Goal: Task Accomplishment & Management: Complete application form

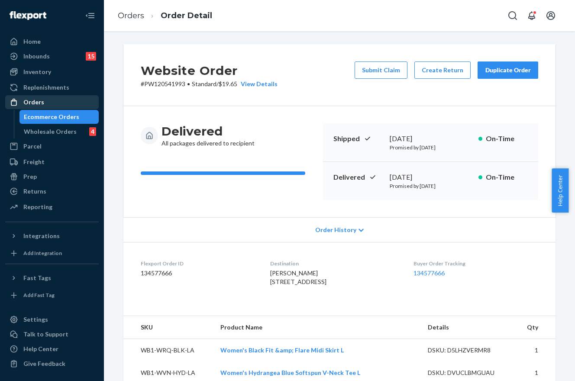
click at [41, 106] on div "Orders" at bounding box center [33, 102] width 21 height 9
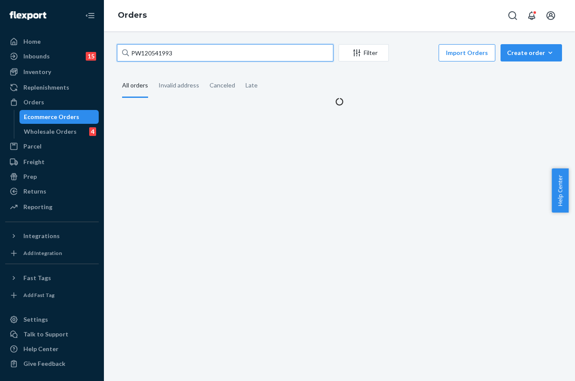
click at [157, 48] on input "PW120541993" at bounding box center [225, 52] width 217 height 17
paste input "22790"
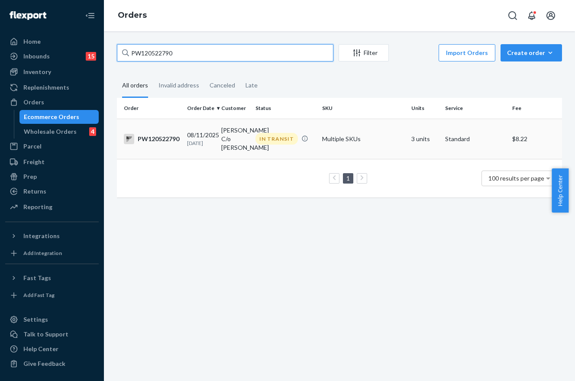
type input "PW120522790"
click at [233, 137] on td "[PERSON_NAME] C/o [PERSON_NAME]" at bounding box center [235, 139] width 34 height 40
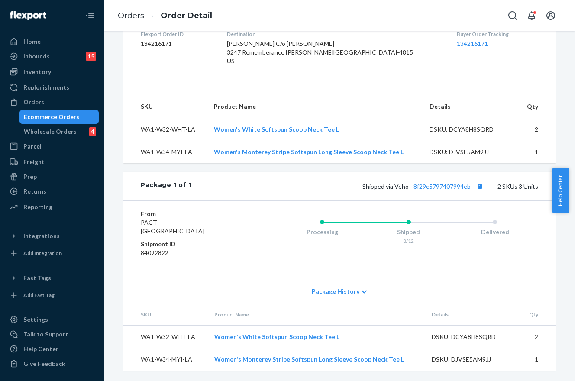
scroll to position [238, 0]
click at [437, 182] on div "Shipped via Veho 8f29c5797407994eb 2 SKUs 3 Units" at bounding box center [364, 186] width 347 height 11
click at [439, 188] on link "8f29c5797407994eb" at bounding box center [442, 186] width 57 height 7
click at [31, 99] on div "Orders" at bounding box center [33, 102] width 21 height 9
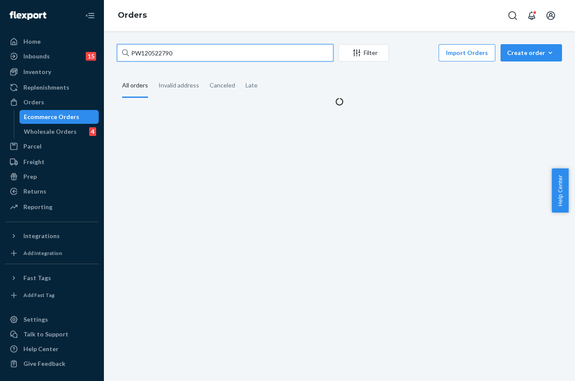
click at [182, 51] on input "PW120522790" at bounding box center [225, 52] width 217 height 17
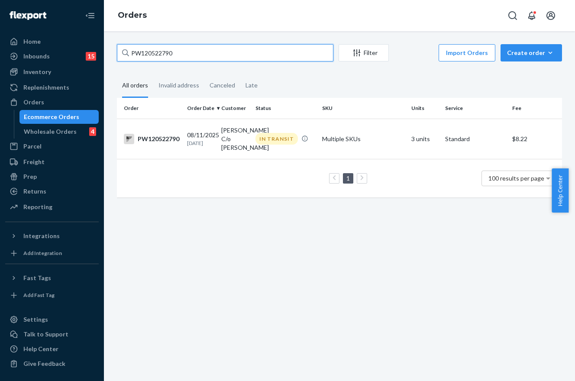
paste input "36326"
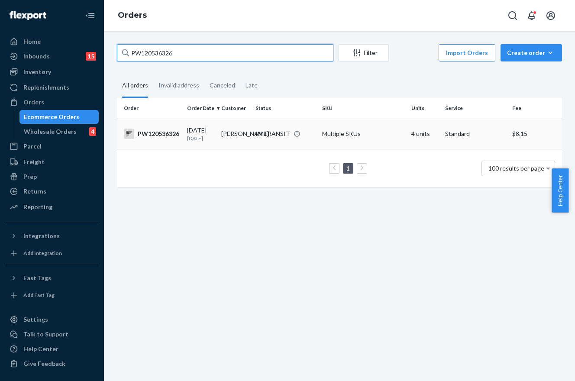
type input "PW120536326"
click at [241, 134] on td "[PERSON_NAME]" at bounding box center [235, 134] width 34 height 30
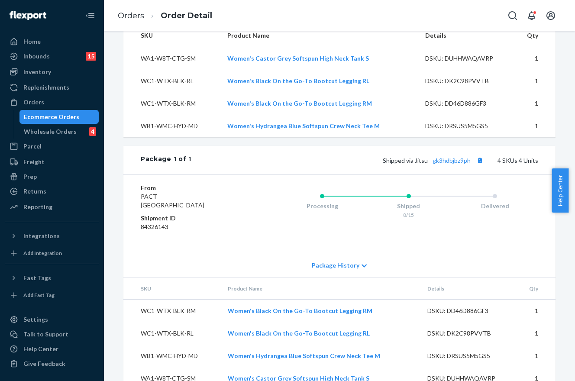
scroll to position [242, 0]
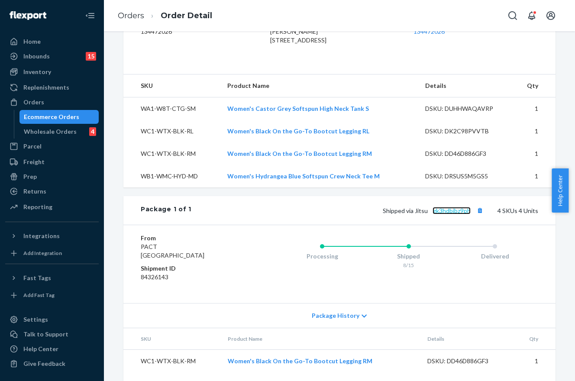
click at [448, 214] on link "gk3hdbjbz9ph" at bounding box center [452, 210] width 38 height 7
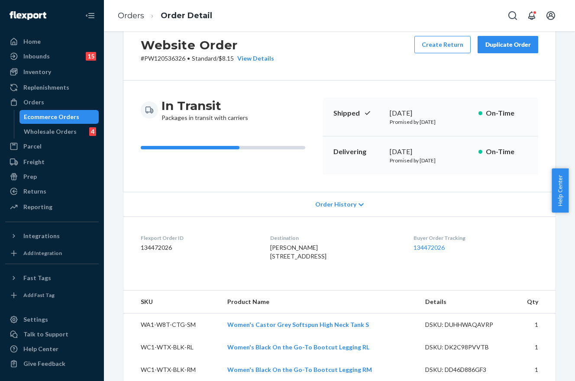
scroll to position [25, 0]
click at [58, 107] on div "Orders" at bounding box center [52, 102] width 92 height 12
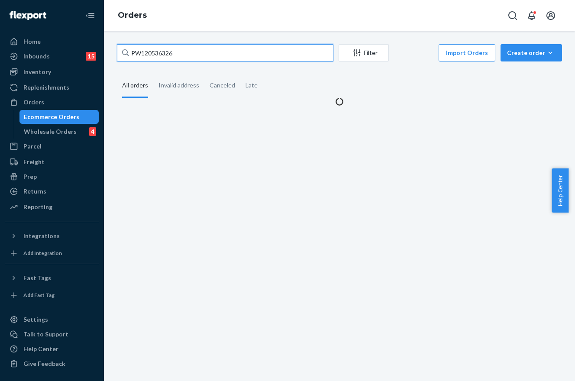
click at [182, 52] on input "PW120536326" at bounding box center [225, 52] width 217 height 17
paste input "45974"
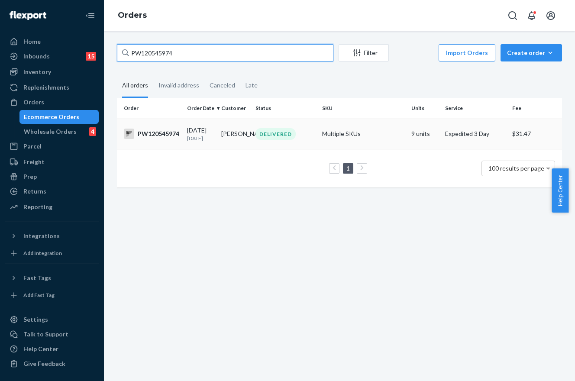
type input "PW120545974"
click at [254, 131] on div "DELIVERED" at bounding box center [285, 134] width 63 height 12
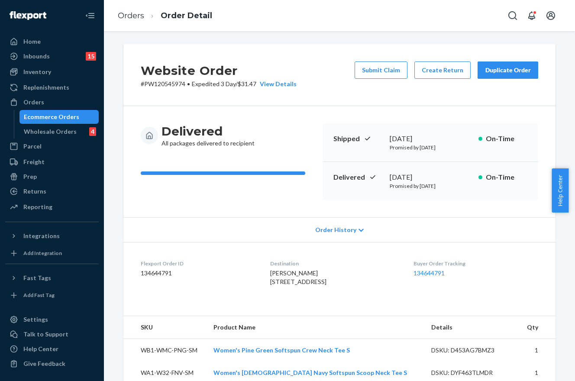
click at [334, 98] on div "Website Order # PW120545974 • Expedited 3 Day / $31.47 View Details Submit Clai…" at bounding box center [339, 75] width 432 height 62
click at [367, 73] on button "Submit Claim" at bounding box center [381, 70] width 53 height 17
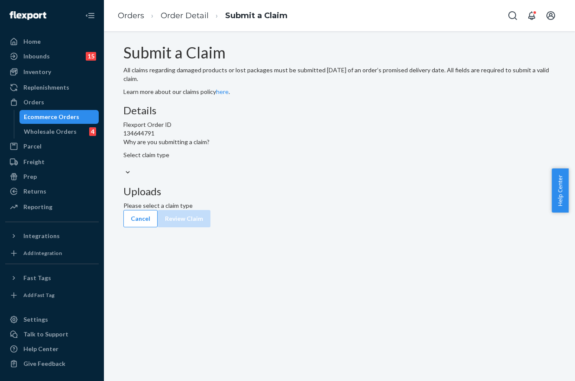
click at [266, 168] on div "Select claim type" at bounding box center [339, 159] width 432 height 17
click at [124, 168] on input "Why are you submitting a claim? Select claim type" at bounding box center [123, 163] width 1 height 9
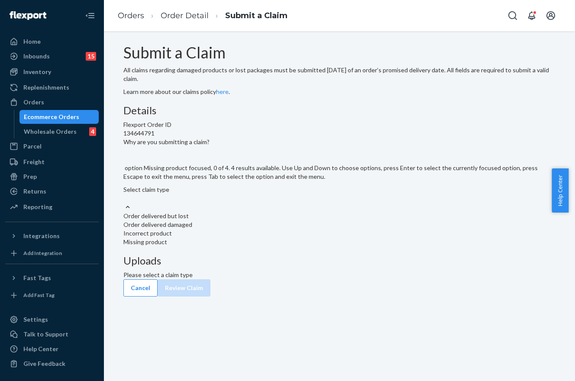
click at [243, 246] on div "Missing product" at bounding box center [339, 242] width 432 height 9
click at [124, 203] on input "Why are you submitting a claim? option Missing product focused, 0 of 4. 4 resul…" at bounding box center [123, 198] width 1 height 9
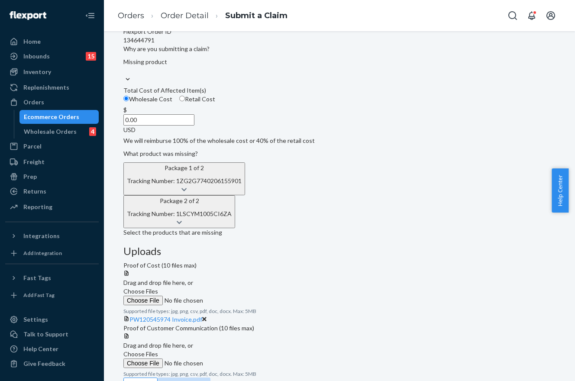
scroll to position [95, 0]
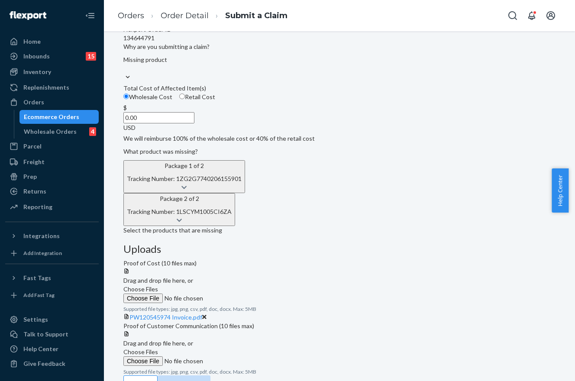
click at [158, 348] on span "Choose Files" at bounding box center [140, 351] width 35 height 7
click at [241, 356] on input "Choose Files" at bounding box center [182, 361] width 118 height 10
click at [245, 193] on button "Package 1 of 2 Tracking Number: 1ZG2G7740206155901" at bounding box center [184, 176] width 122 height 33
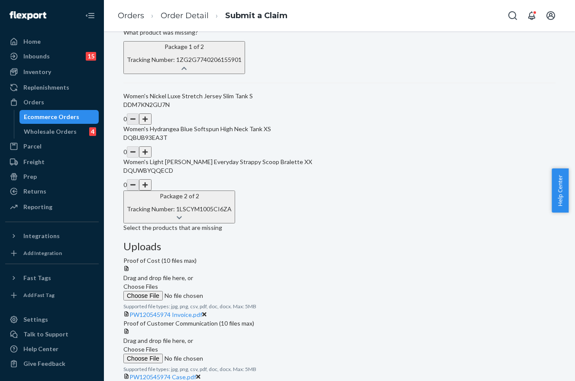
scroll to position [225, 0]
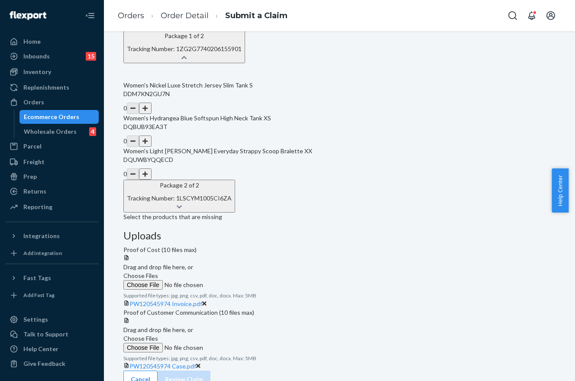
click at [151, 180] on button "button" at bounding box center [145, 173] width 12 height 11
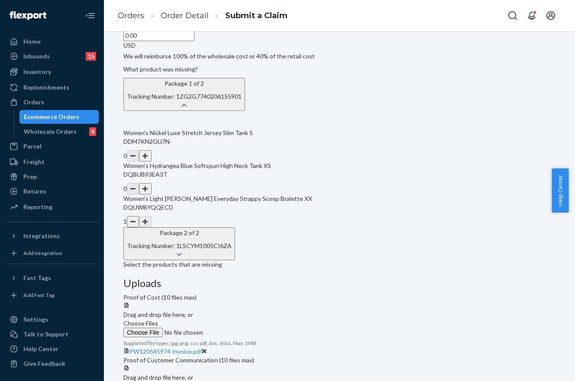
scroll to position [71, 0]
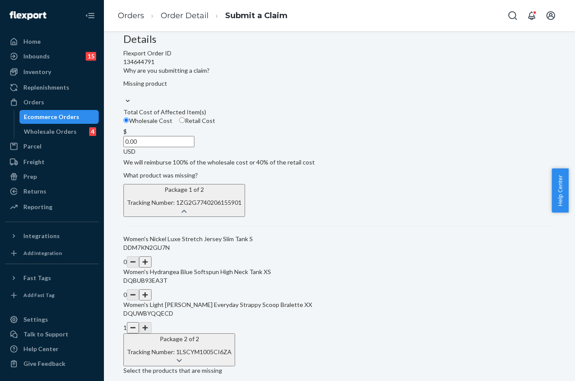
click at [194, 147] on input "0.00" at bounding box center [158, 141] width 71 height 11
type input "7.18"
click at [323, 243] on div "Details Flexport Order ID 134644791 Why are you submitting a claim? Missing pro…" at bounding box center [339, 278] width 432 height 491
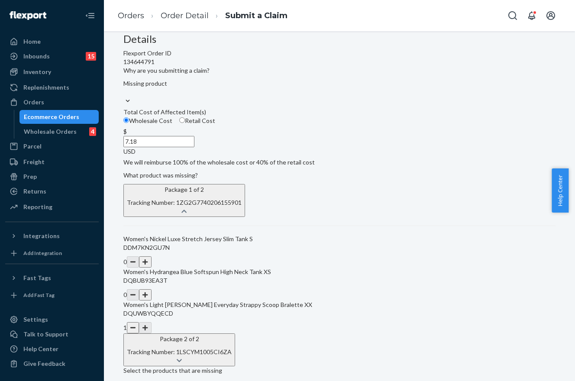
scroll to position [245, 0]
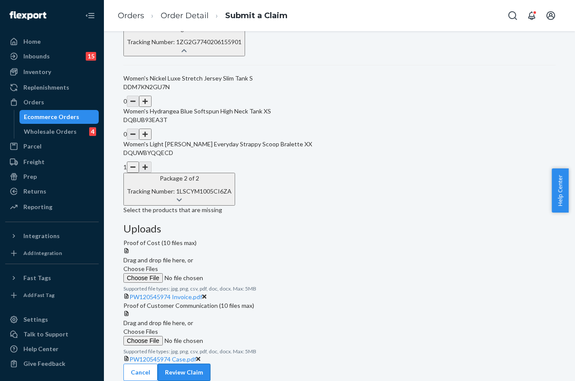
click at [211, 364] on button "Review Claim" at bounding box center [184, 372] width 53 height 17
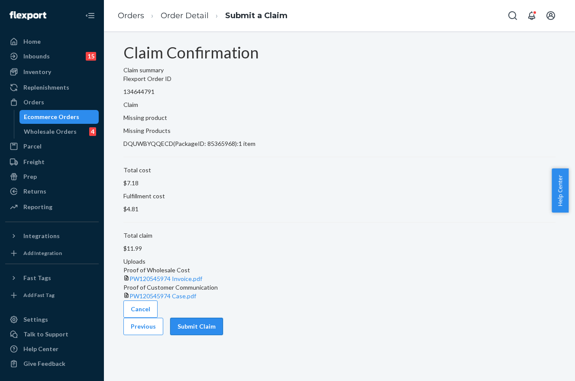
click at [223, 335] on button "Submit Claim" at bounding box center [196, 326] width 53 height 17
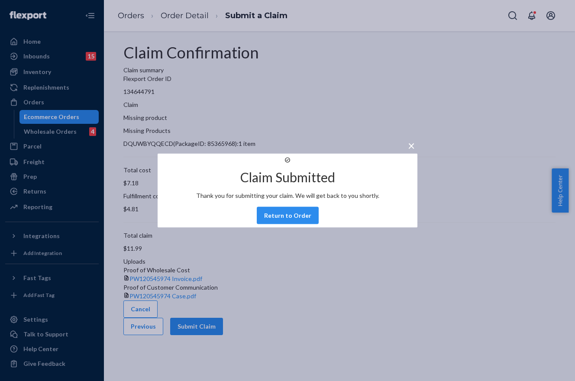
click at [178, 83] on div "× Claim Submitted Thank you for submitting your claim. We will get back to you …" at bounding box center [287, 190] width 575 height 381
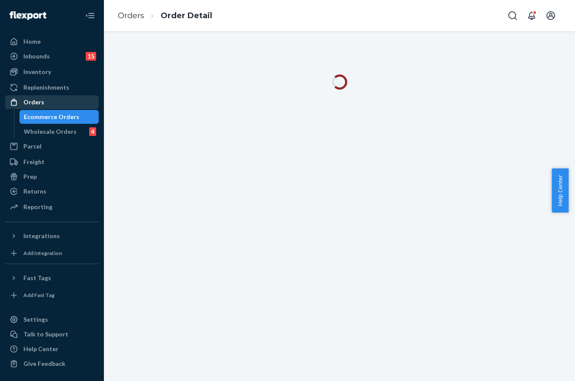
drag, startPoint x: 50, startPoint y: 99, endPoint x: 55, endPoint y: 99, distance: 5.2
click at [50, 99] on div "Orders" at bounding box center [52, 102] width 92 height 12
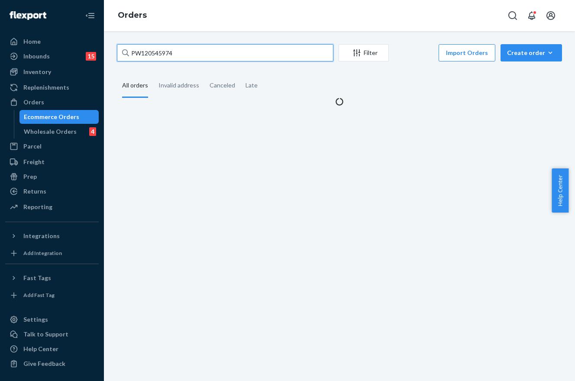
click at [231, 52] on input "PW120545974" at bounding box center [225, 52] width 217 height 17
paste input "55471"
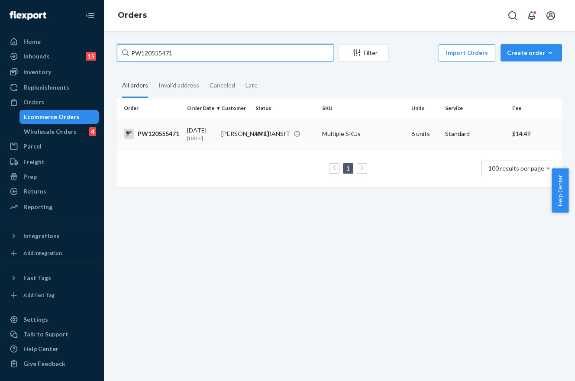
type input "PW120555471"
click at [247, 132] on td "[PERSON_NAME]" at bounding box center [235, 134] width 34 height 30
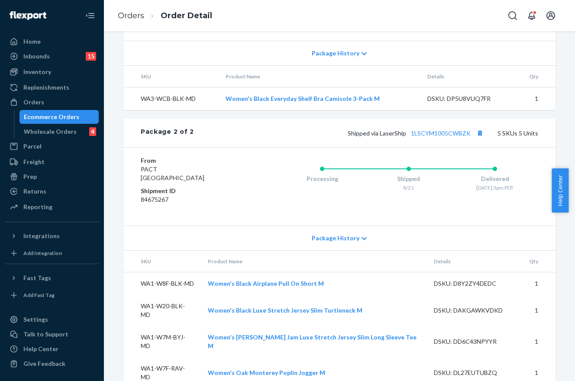
scroll to position [581, 0]
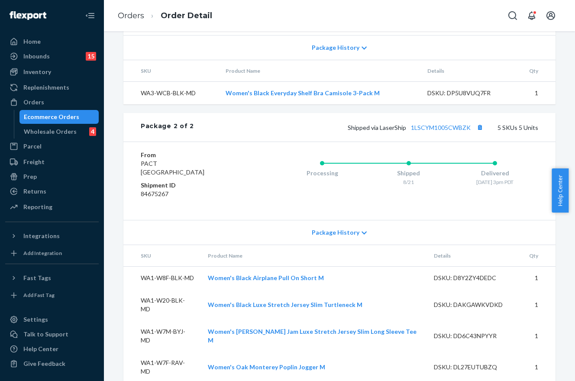
click at [248, 157] on div "Processing Shipped 8/21 Delivered [DATE] 3pm PDT" at bounding box center [391, 181] width 294 height 61
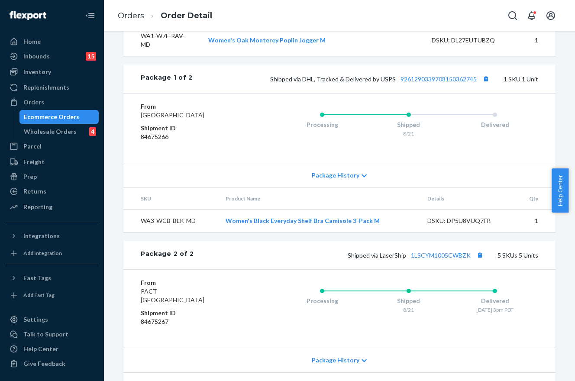
scroll to position [321, 0]
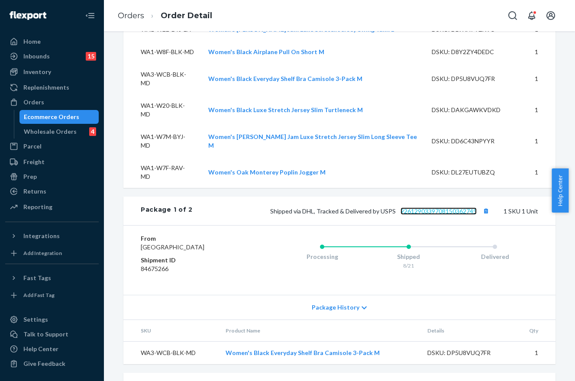
click at [447, 207] on link "9261290339708150362745" at bounding box center [439, 210] width 76 height 7
